Goal: Navigation & Orientation: Find specific page/section

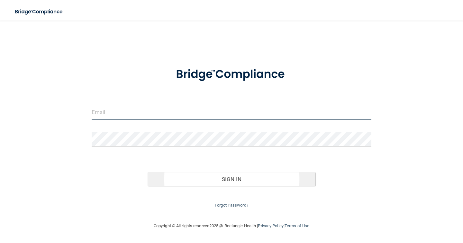
type input "[EMAIL_ADDRESS][DOMAIN_NAME]"
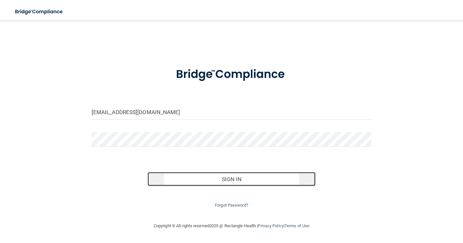
click at [209, 180] on button "Sign In" at bounding box center [232, 179] width 168 height 14
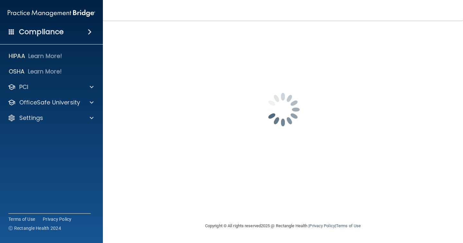
click at [120, 14] on nav "Toggle navigation [PERSON_NAME] [EMAIL_ADDRESS][DOMAIN_NAME] Manage My Enterpri…" at bounding box center [283, 10] width 360 height 21
click at [198, 101] on div at bounding box center [283, 109] width 335 height 64
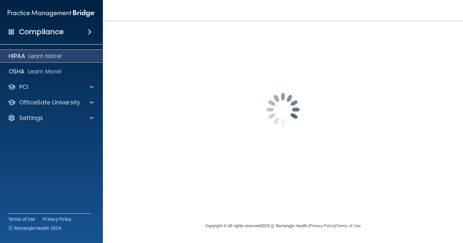
click at [27, 56] on div "HIPAA Learn More!" at bounding box center [51, 56] width 113 height 13
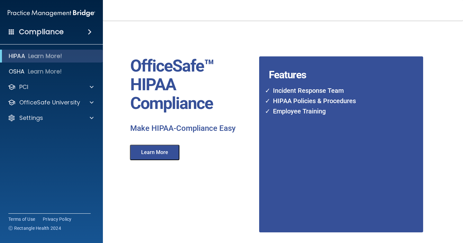
click at [141, 157] on button "Learn More" at bounding box center [155, 151] width 50 height 15
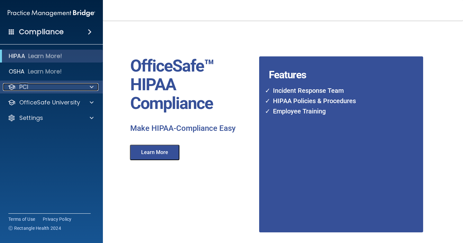
click at [42, 86] on div "PCI" at bounding box center [43, 87] width 80 height 8
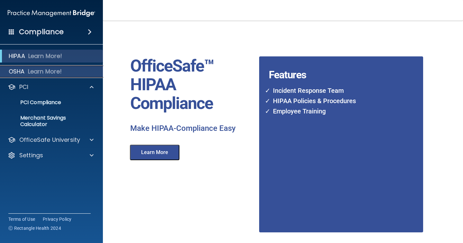
click at [26, 72] on div "OSHA Learn More!" at bounding box center [51, 71] width 113 height 13
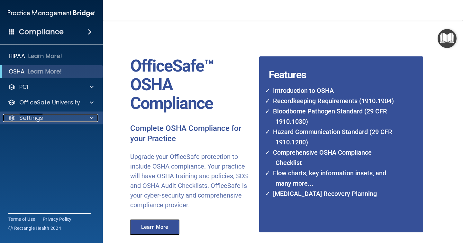
click at [70, 119] on div "Settings" at bounding box center [43, 118] width 80 height 8
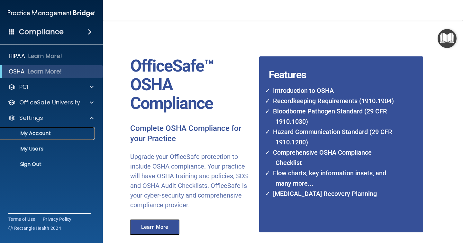
click at [60, 135] on p "My Account" at bounding box center [48, 133] width 88 height 6
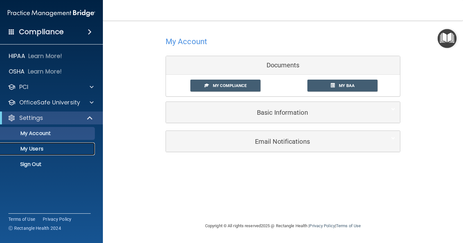
click at [71, 143] on link "My Users" at bounding box center [44, 148] width 101 height 13
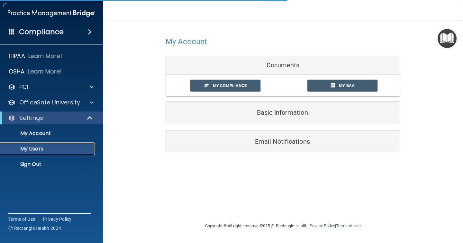
select select "20"
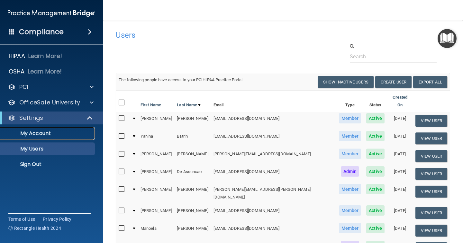
click at [66, 133] on p "My Account" at bounding box center [48, 133] width 88 height 6
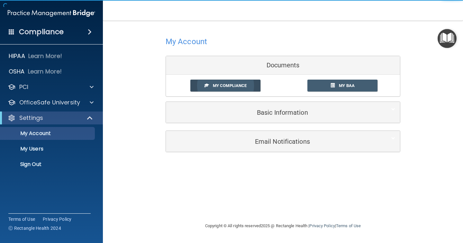
click at [233, 87] on span "My Compliance" at bounding box center [230, 85] width 34 height 5
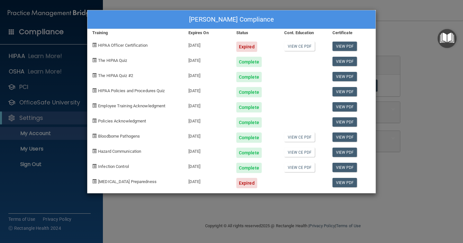
click at [171, 187] on div "[MEDICAL_DATA] Preparedness" at bounding box center [136, 180] width 96 height 15
click at [384, 94] on div "[PERSON_NAME] Compliance Training Expires On Status Cont. Education Certificate…" at bounding box center [231, 121] width 463 height 243
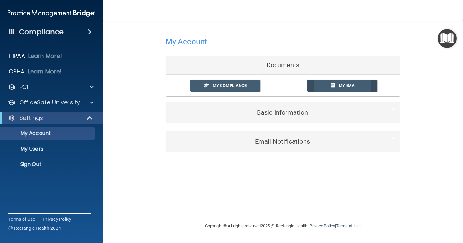
click at [324, 83] on link "My BAA" at bounding box center [343, 85] width 70 height 12
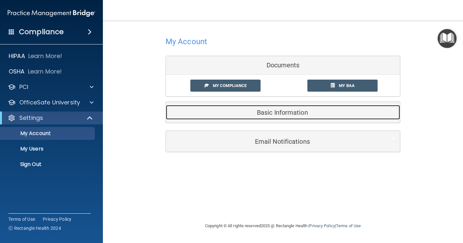
click at [273, 114] on h5 "Basic Information" at bounding box center [273, 112] width 205 height 7
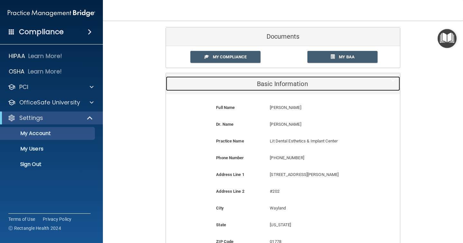
scroll to position [141, 0]
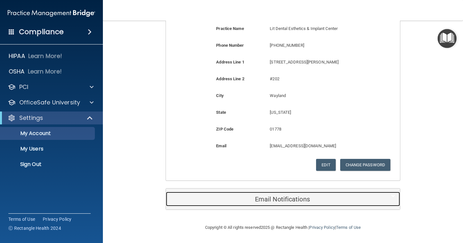
click at [273, 195] on h5 "Email Notifications" at bounding box center [273, 198] width 205 height 7
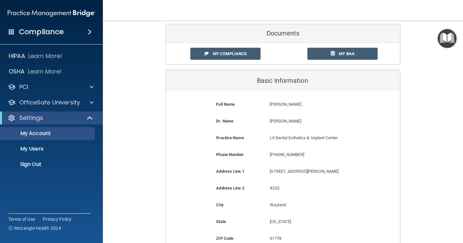
scroll to position [0, 0]
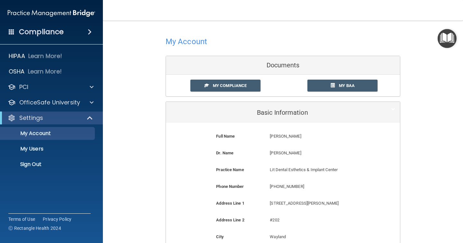
click at [88, 27] on div "Compliance" at bounding box center [51, 32] width 103 height 14
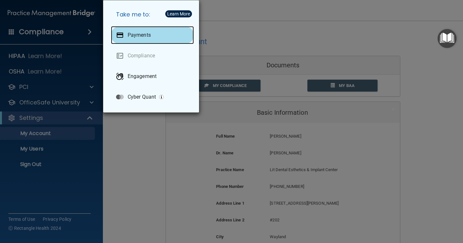
click at [136, 34] on p "Payments" at bounding box center [139, 35] width 23 height 6
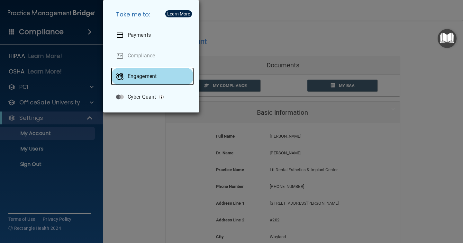
click at [154, 79] on p "Engagement" at bounding box center [142, 76] width 29 height 6
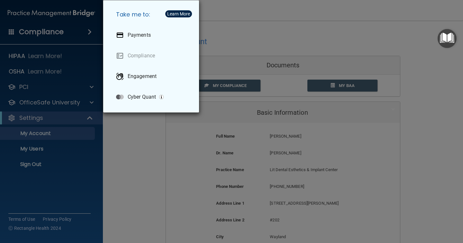
click at [210, 16] on div "Take me to: Payments Compliance Engagement Cyber Quant" at bounding box center [231, 121] width 463 height 243
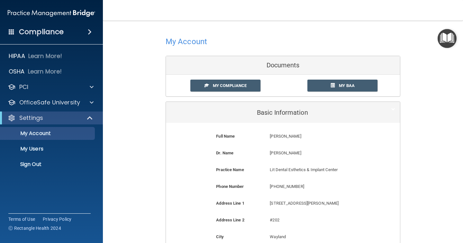
click at [442, 43] on img "Open Resource Center" at bounding box center [447, 38] width 19 height 19
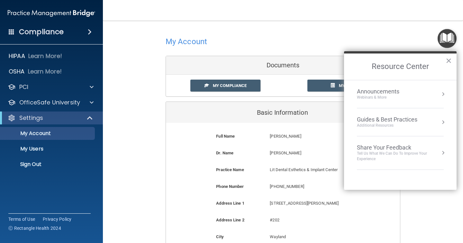
click at [377, 41] on div at bounding box center [283, 41] width 235 height 16
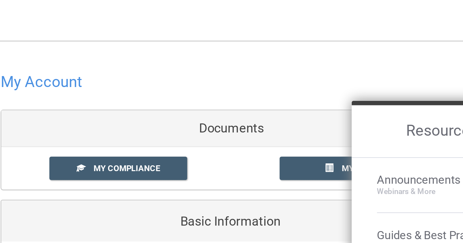
click at [290, 50] on div "My Account Documents My Compliance My Compliance My BAA Basic Information Full …" at bounding box center [283, 178] width 235 height 302
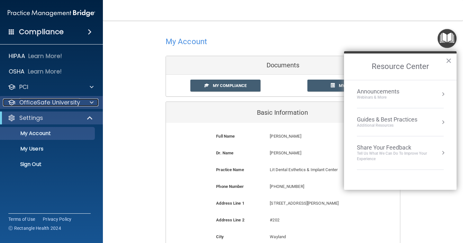
click at [88, 103] on div at bounding box center [91, 102] width 16 height 8
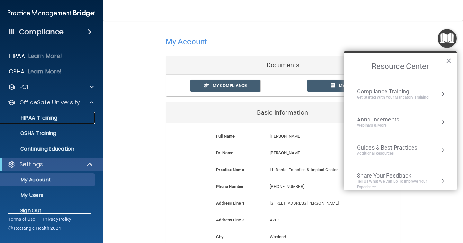
click at [84, 118] on div "HIPAA Training" at bounding box center [48, 118] width 88 height 6
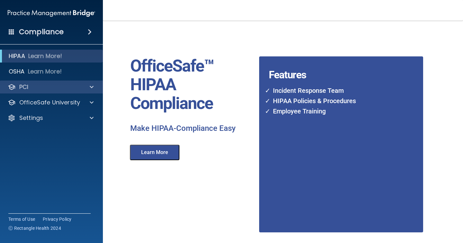
click at [93, 82] on div "PCI" at bounding box center [51, 86] width 103 height 13
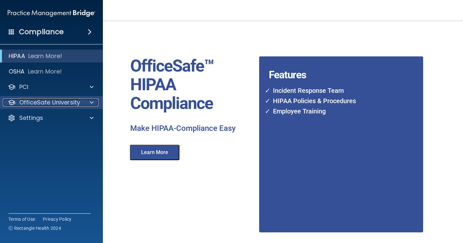
click at [94, 104] on div at bounding box center [91, 102] width 16 height 8
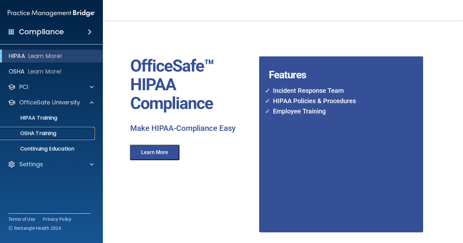
click at [73, 136] on div "OSHA Training" at bounding box center [48, 133] width 88 height 6
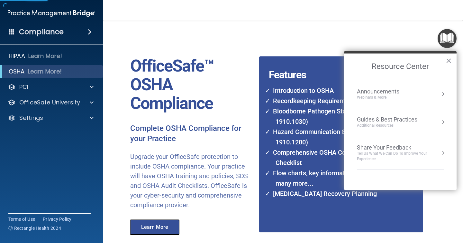
click at [81, 136] on accordion "HIPAA Learn More! OSHA Learn More! PCI PCI Compliance Merchant Savings Calculat…" at bounding box center [51, 103] width 103 height 112
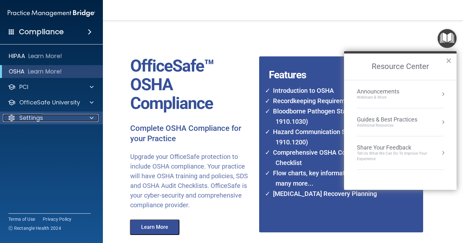
click at [85, 116] on div at bounding box center [91, 118] width 16 height 8
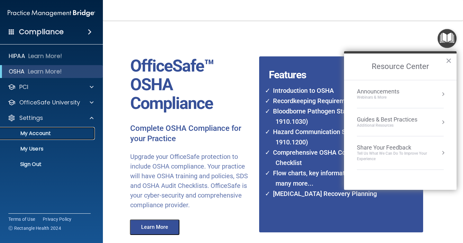
click at [79, 129] on link "My Account" at bounding box center [44, 133] width 101 height 13
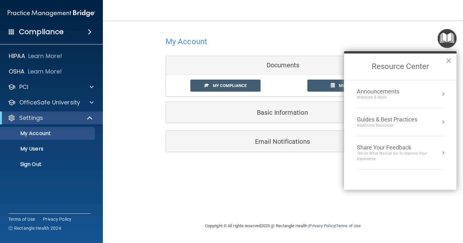
click at [269, 133] on div "Email Notifications" at bounding box center [283, 141] width 234 height 21
